Goal: Transaction & Acquisition: Purchase product/service

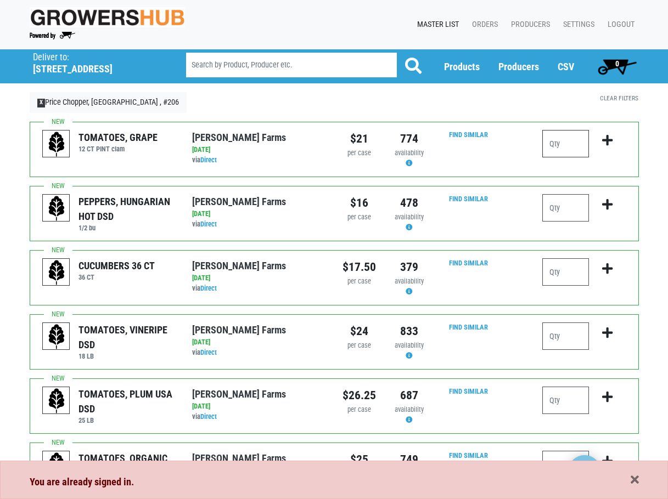
click at [572, 142] on input "number" at bounding box center [565, 143] width 47 height 27
click at [559, 272] on input "number" at bounding box center [565, 272] width 47 height 27
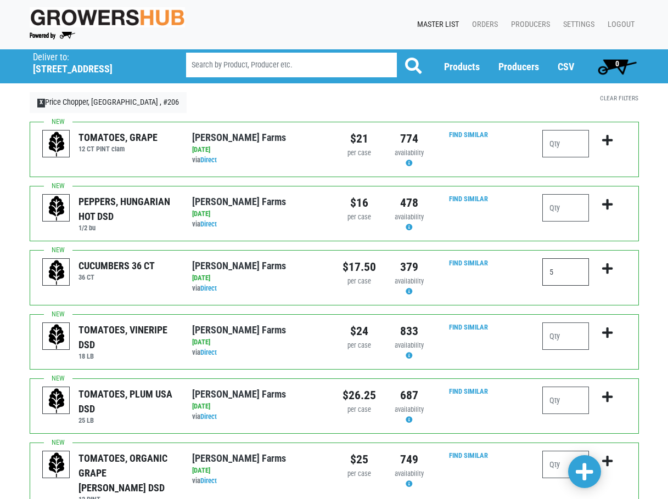
type input "5"
click at [604, 270] on icon "submit" at bounding box center [607, 269] width 10 height 12
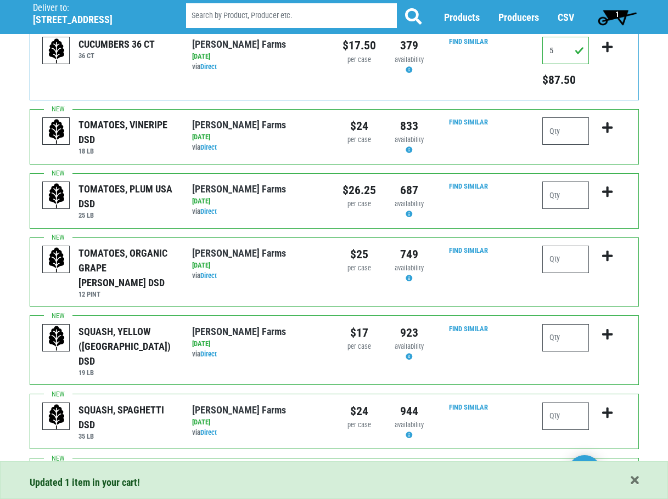
scroll to position [220, 0]
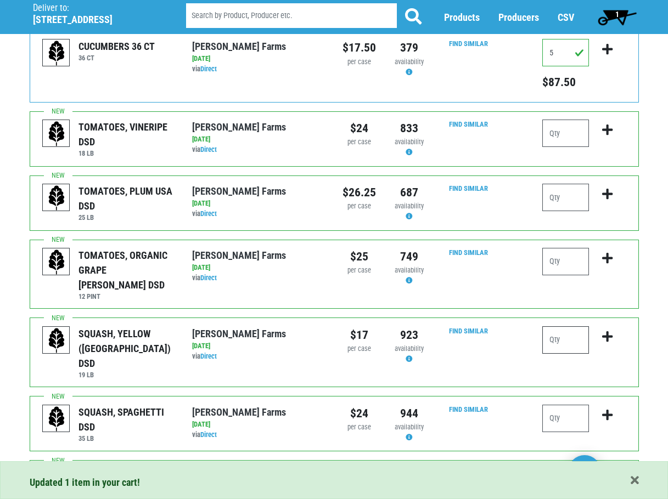
click at [569, 327] on input "number" at bounding box center [565, 340] width 47 height 27
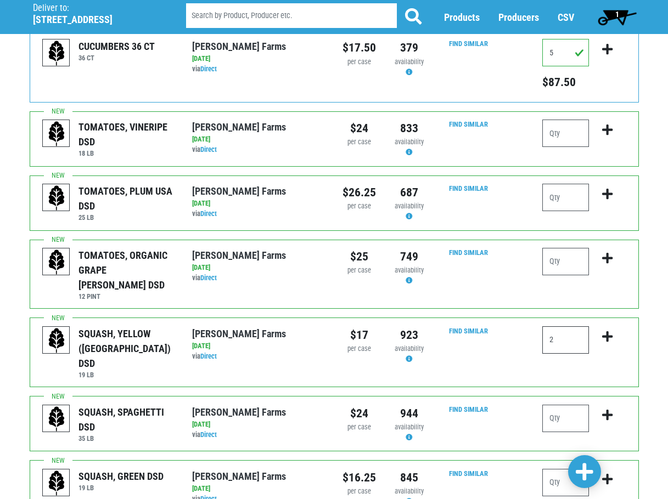
type input "2"
click at [609, 331] on icon "submit" at bounding box center [607, 337] width 10 height 12
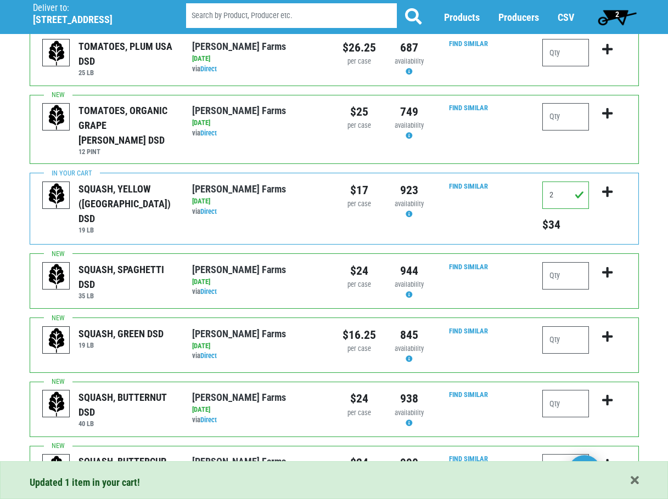
scroll to position [384, 0]
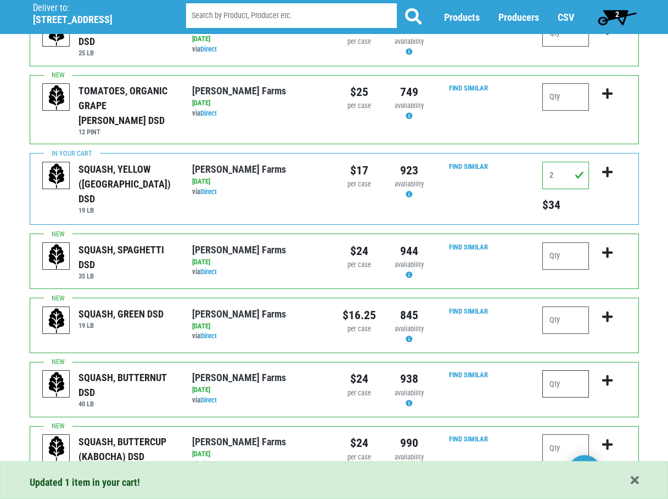
click at [568, 373] on input "number" at bounding box center [565, 383] width 47 height 27
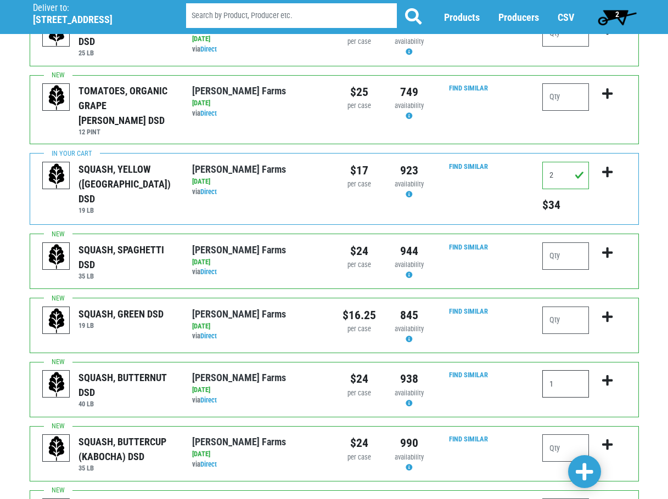
type input "1"
click at [607, 375] on icon "submit" at bounding box center [607, 381] width 10 height 12
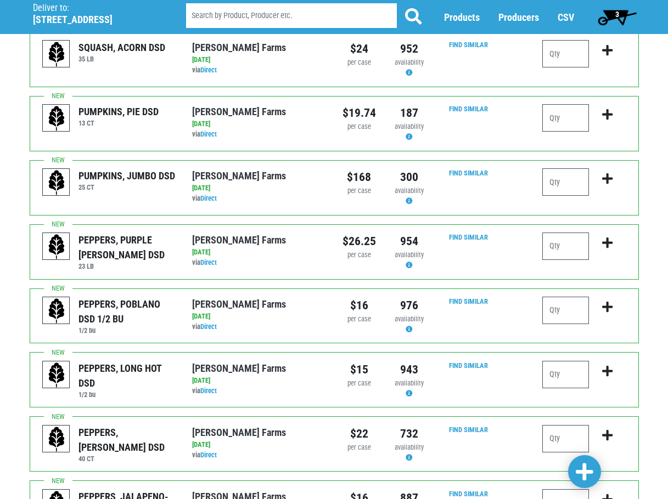
scroll to position [878, 0]
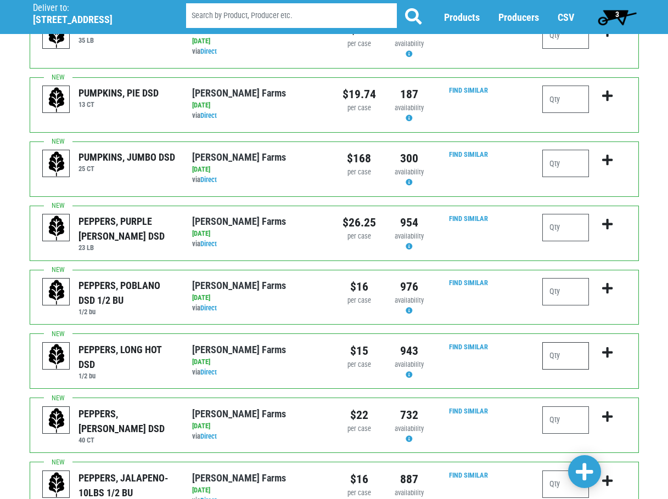
click at [571, 346] on input "number" at bounding box center [565, 355] width 47 height 27
type input "1"
click at [602, 347] on icon "submit" at bounding box center [607, 353] width 10 height 12
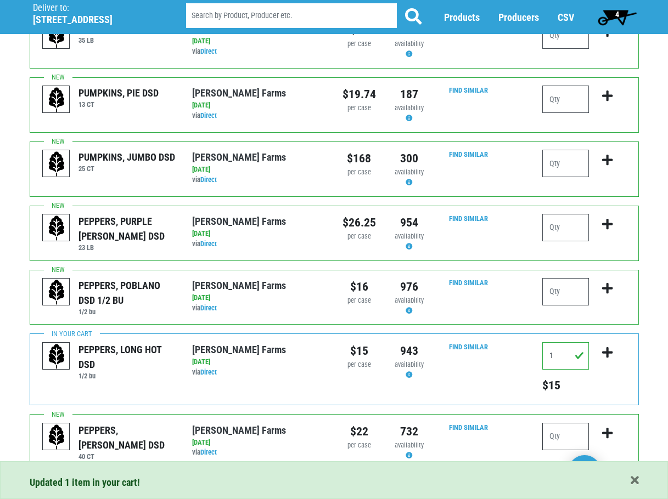
click at [564, 423] on input "number" at bounding box center [565, 436] width 47 height 27
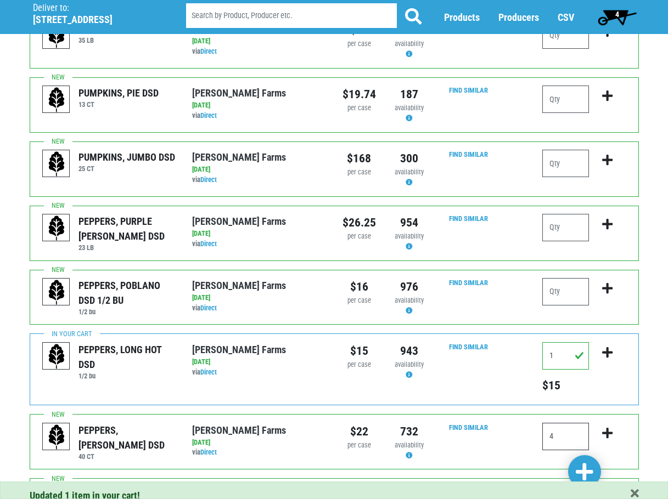
type input "4"
click at [608, 428] on icon "submit" at bounding box center [607, 434] width 10 height 12
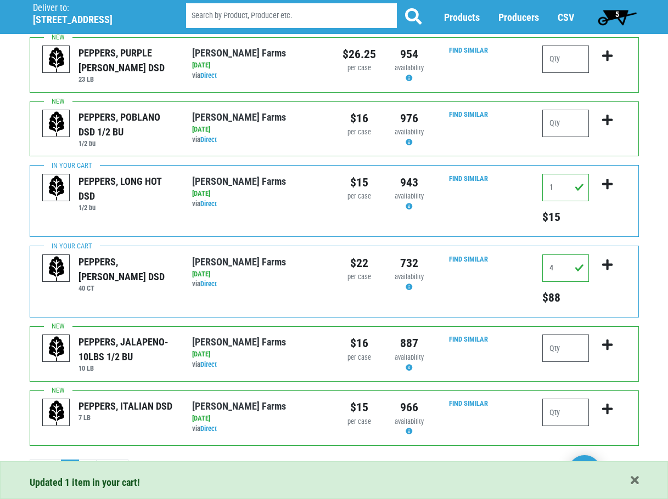
scroll to position [1049, 0]
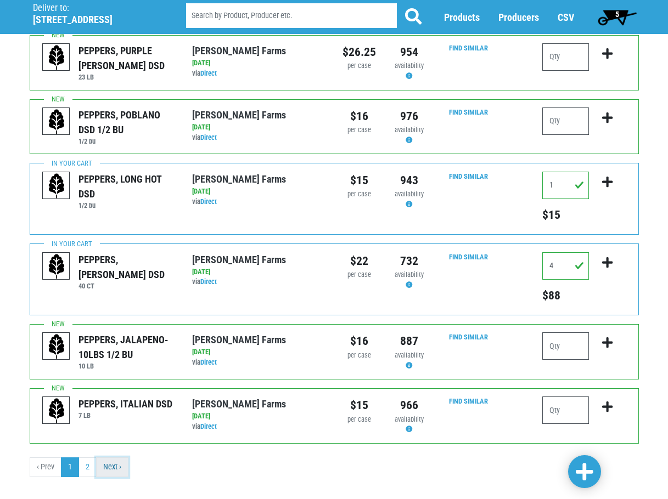
click at [110, 458] on link "Next ›" at bounding box center [112, 468] width 32 height 20
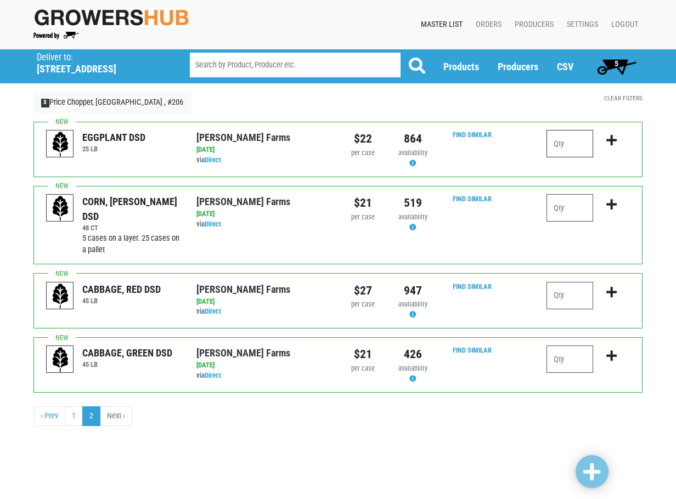
click at [581, 141] on input "number" at bounding box center [570, 143] width 47 height 27
type input "1"
click at [616, 137] on icon "submit" at bounding box center [611, 140] width 10 height 12
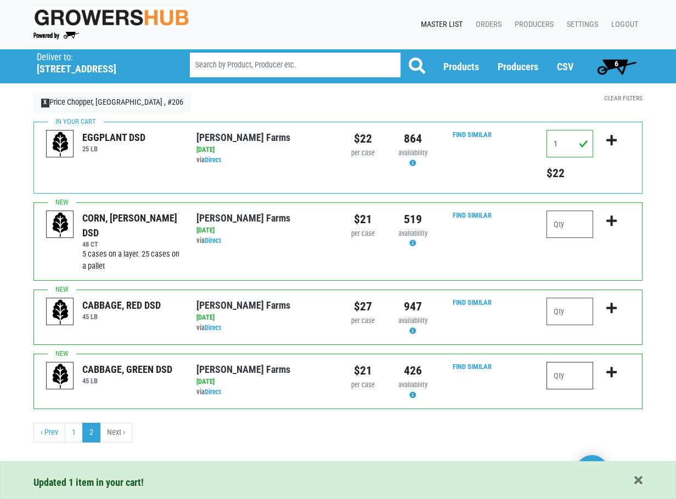
click at [582, 383] on input "number" at bounding box center [570, 375] width 47 height 27
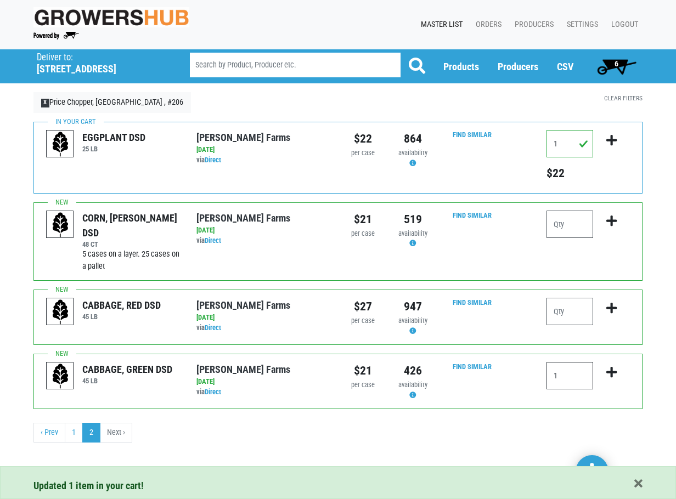
type input "1"
click at [609, 374] on icon "submit" at bounding box center [611, 373] width 10 height 12
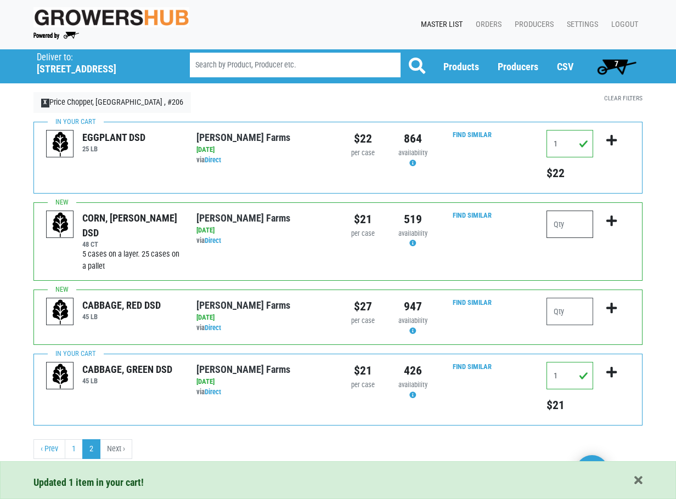
click at [570, 221] on input "number" at bounding box center [570, 224] width 47 height 27
type input "3"
click at [614, 220] on icon "submit" at bounding box center [611, 221] width 10 height 12
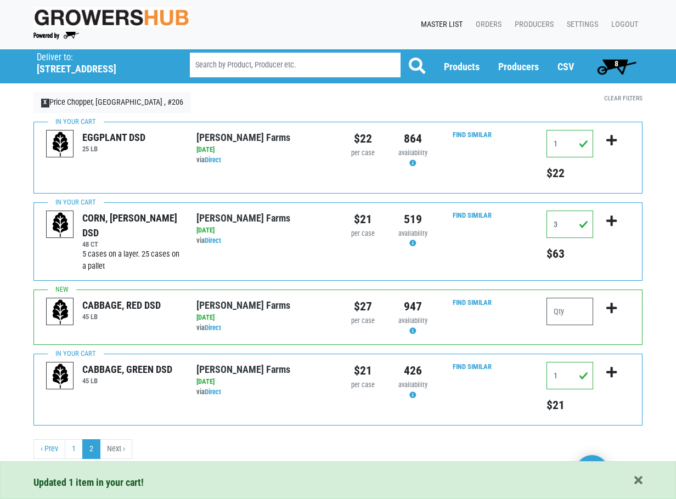
click at [617, 63] on span "8" at bounding box center [617, 63] width 4 height 9
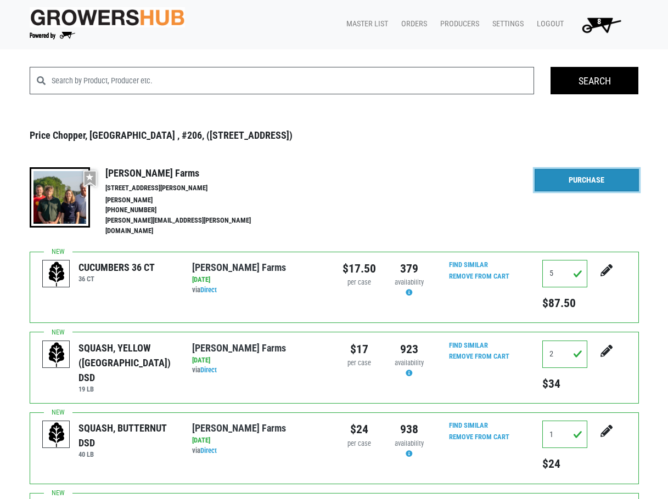
click at [593, 177] on link "Purchase" at bounding box center [587, 180] width 104 height 23
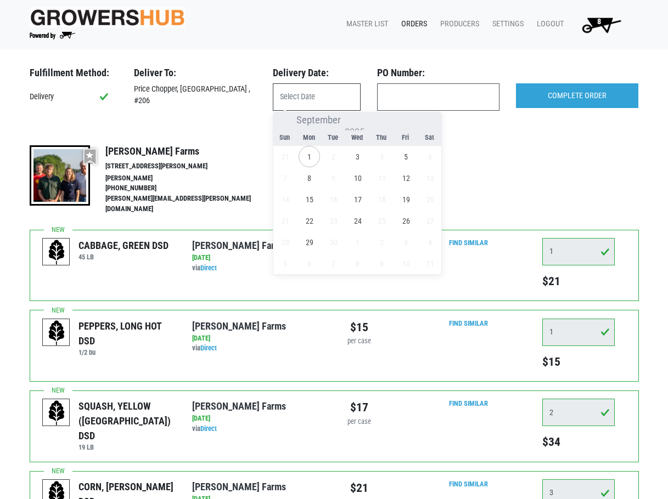
click at [327, 96] on input "text" at bounding box center [317, 96] width 88 height 27
click at [312, 155] on span "1" at bounding box center [309, 156] width 21 height 21
type input "[DATE]"
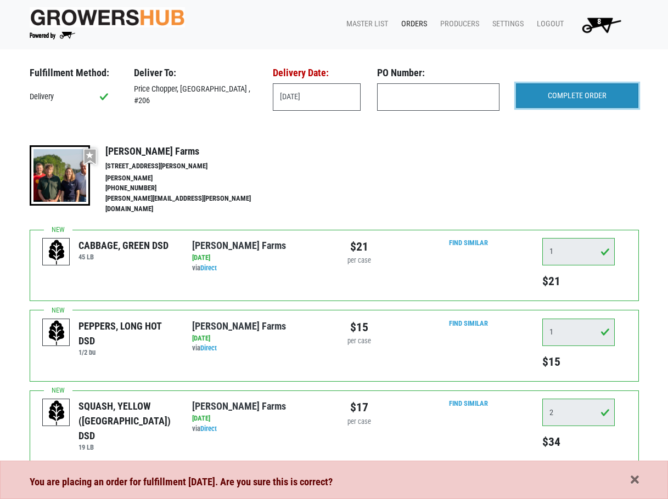
click at [551, 91] on input "COMPLETE ORDER" at bounding box center [577, 95] width 122 height 25
click at [633, 479] on span "button" at bounding box center [635, 481] width 8 height 12
